Goal: Check status: Check status

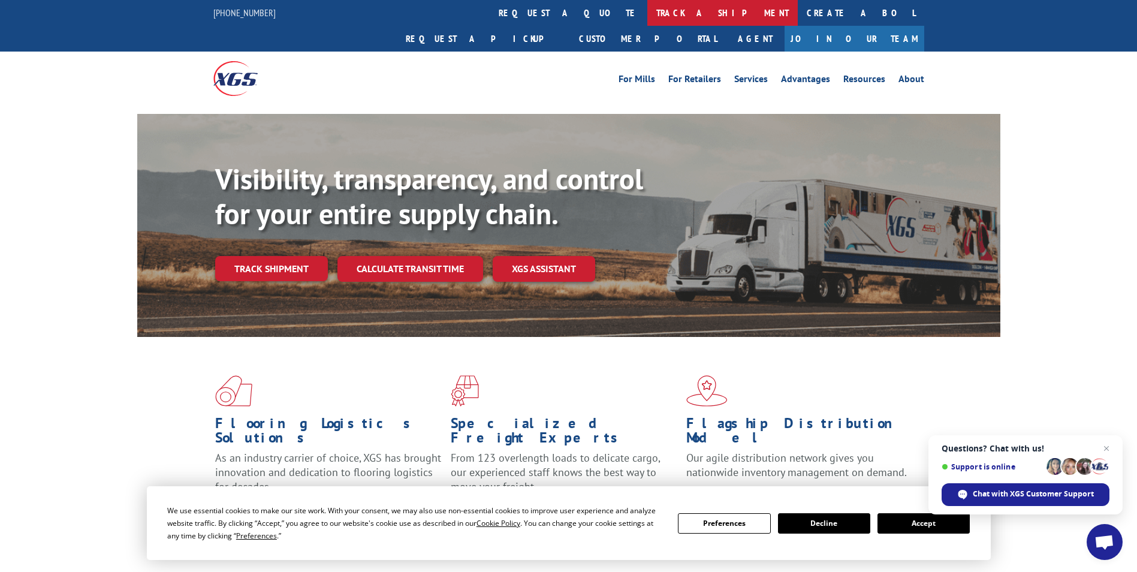
click at [647, 12] on link "track a shipment" at bounding box center [722, 13] width 150 height 26
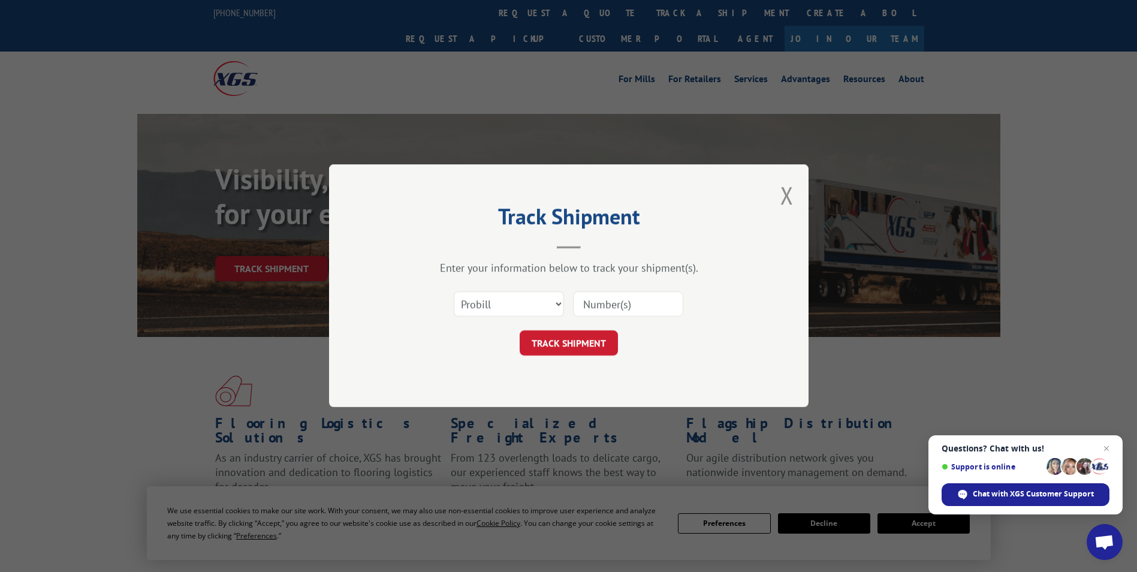
click at [598, 302] on input at bounding box center [628, 304] width 110 height 25
paste input "262410988"
type input "262410988"
click at [561, 341] on button "TRACK SHIPMENT" at bounding box center [569, 343] width 98 height 25
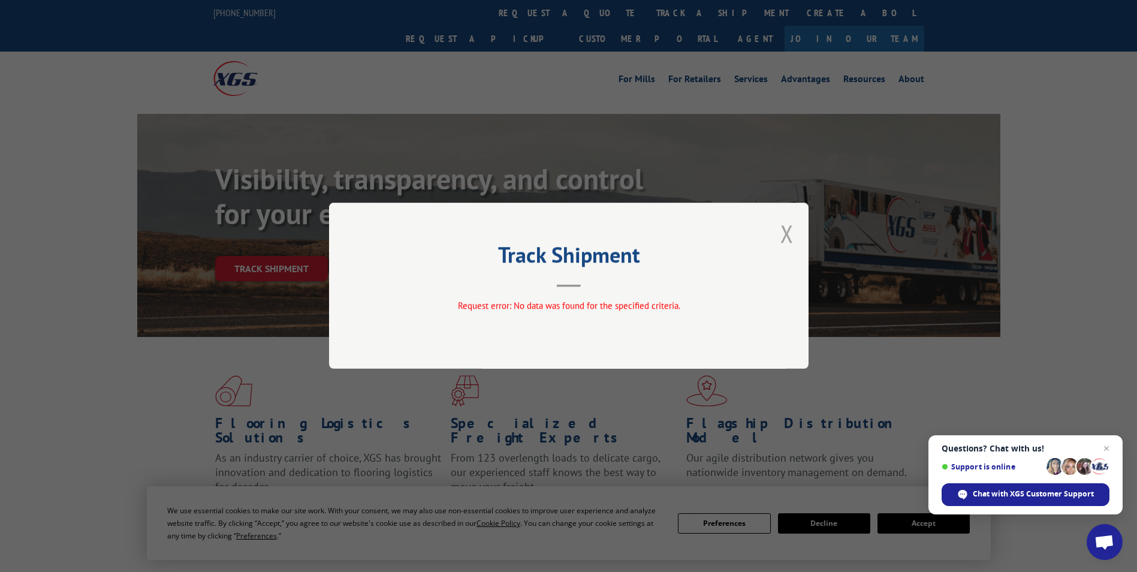
click at [788, 231] on button "Close modal" at bounding box center [787, 234] width 13 height 32
